Goal: Task Accomplishment & Management: Use online tool/utility

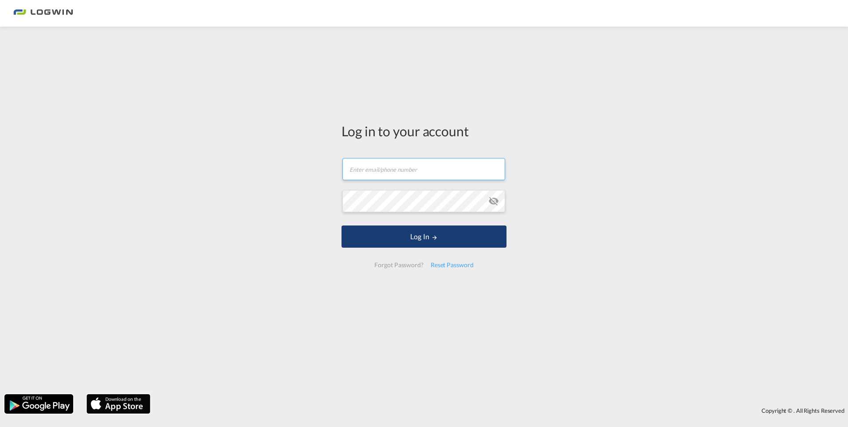
type input "[PERSON_NAME][EMAIL_ADDRESS][DOMAIN_NAME]"
click at [419, 245] on button "Log In" at bounding box center [423, 236] width 165 height 22
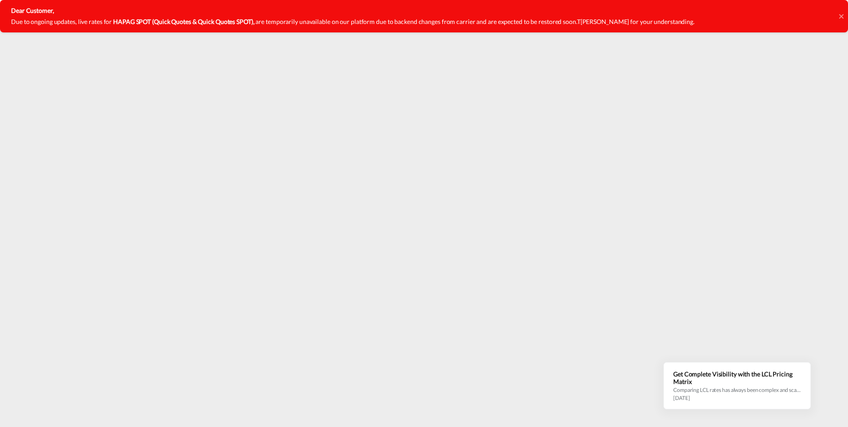
click at [838, 18] on div "Dear Customer, Due to ongoing updates, live rates for HAPAG SPOT (Quick Quotes …" at bounding box center [424, 16] width 848 height 32
click at [843, 18] on icon at bounding box center [841, 16] width 4 height 4
